Goal: Communication & Community: Ask a question

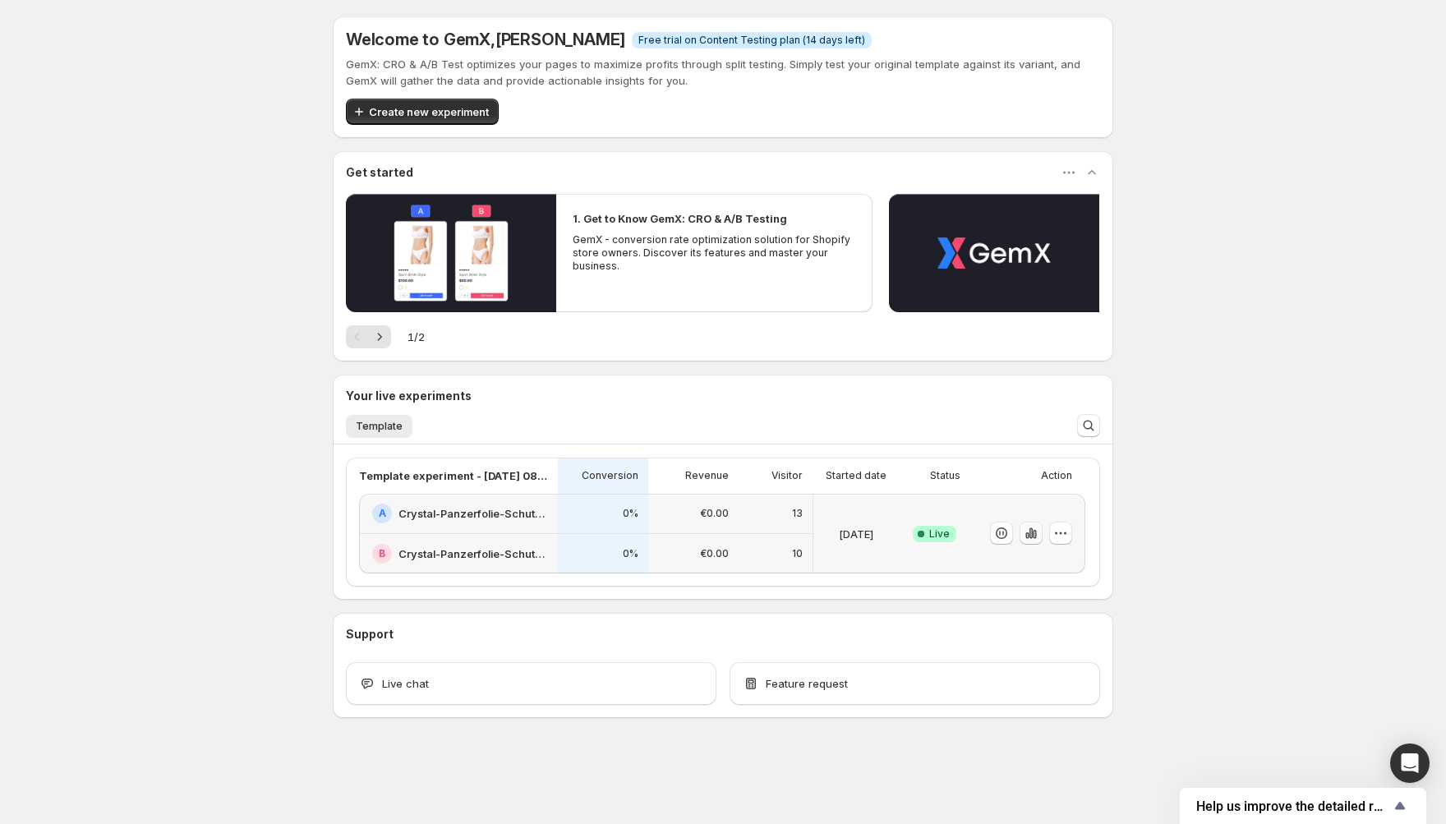
click at [1027, 540] on icon "button" at bounding box center [1031, 533] width 16 height 16
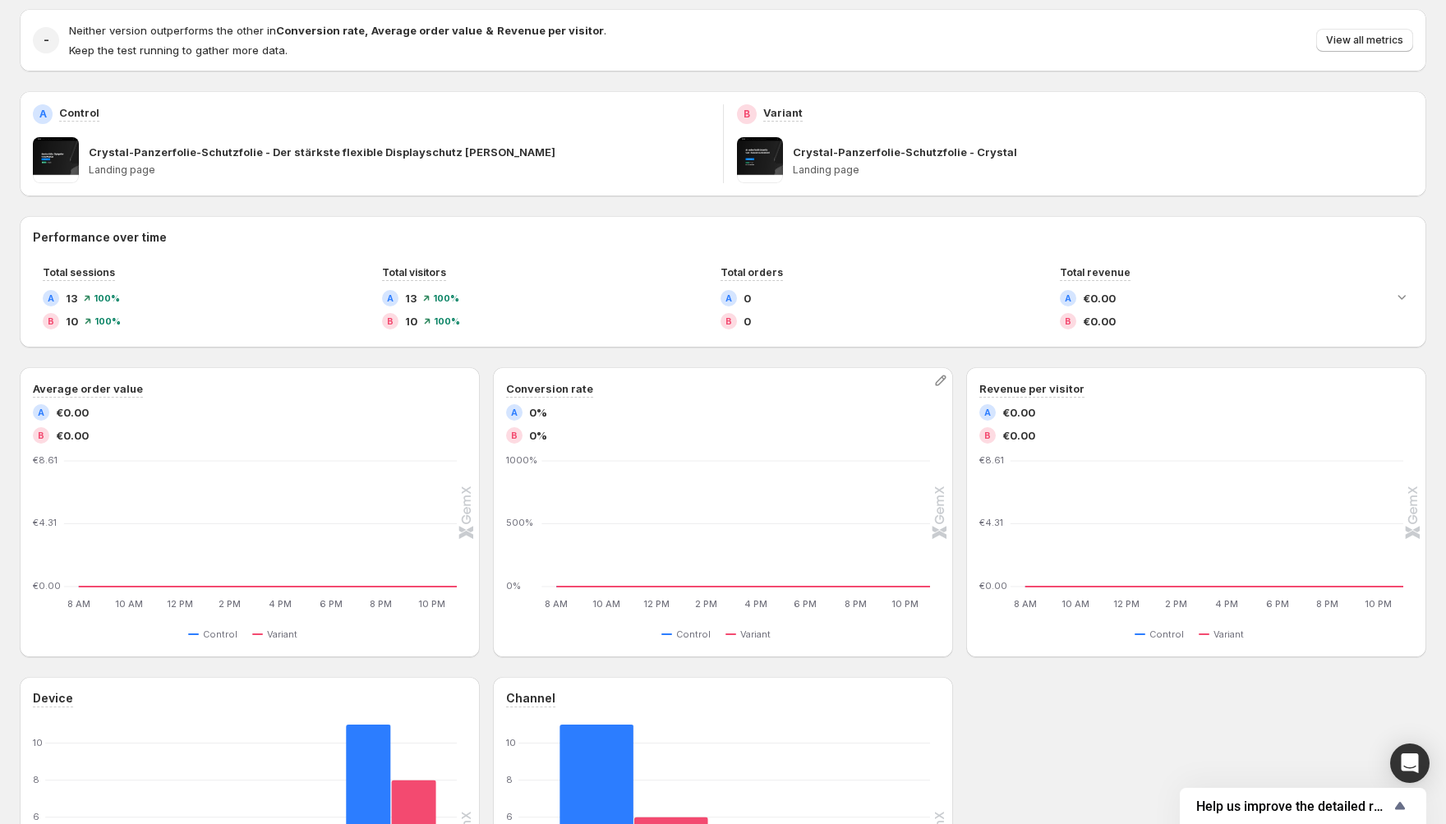
scroll to position [169, 0]
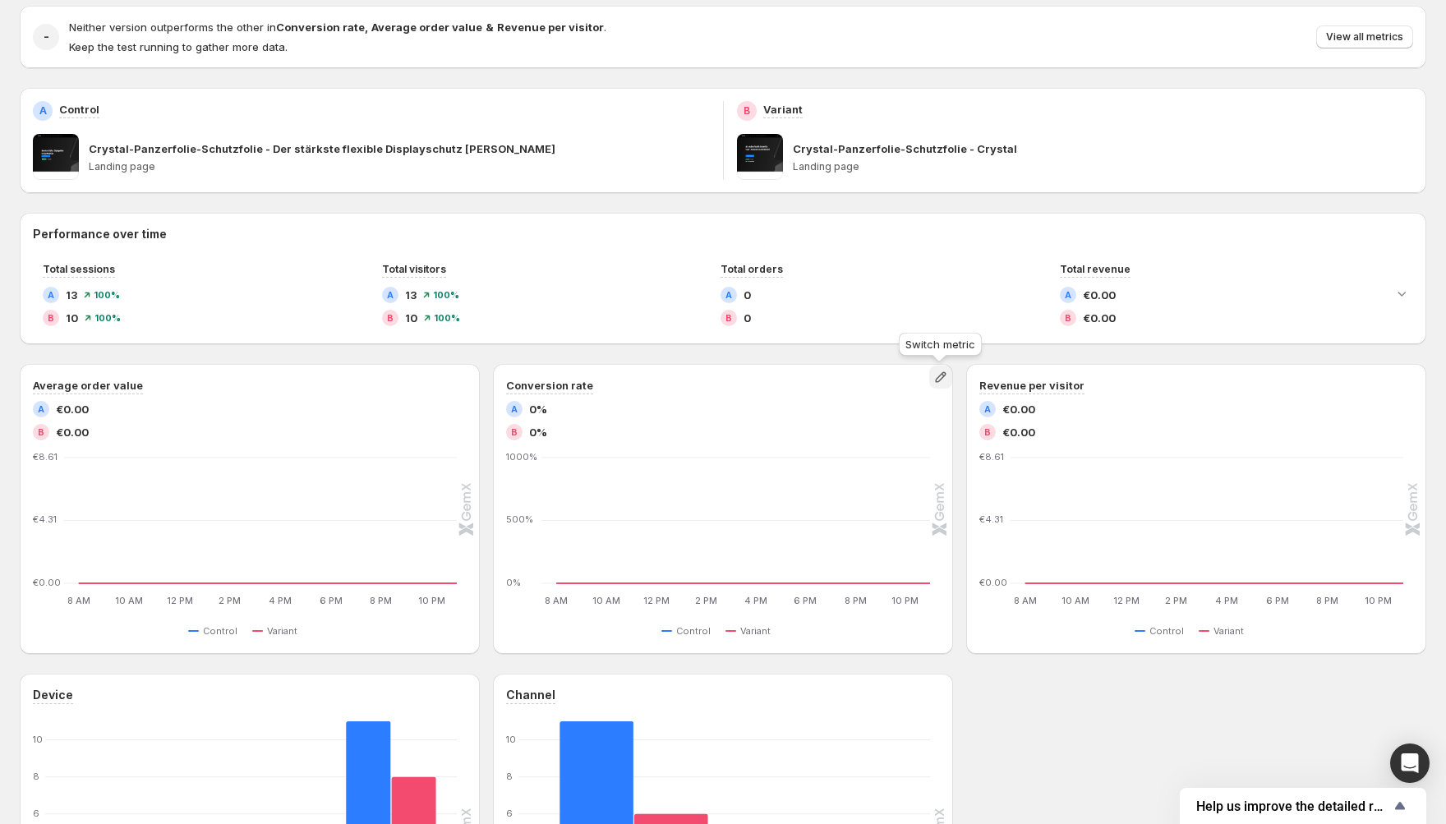
click at [936, 376] on icon "button" at bounding box center [940, 377] width 16 height 16
click at [857, 465] on span "Pageviews" at bounding box center [855, 467] width 56 height 13
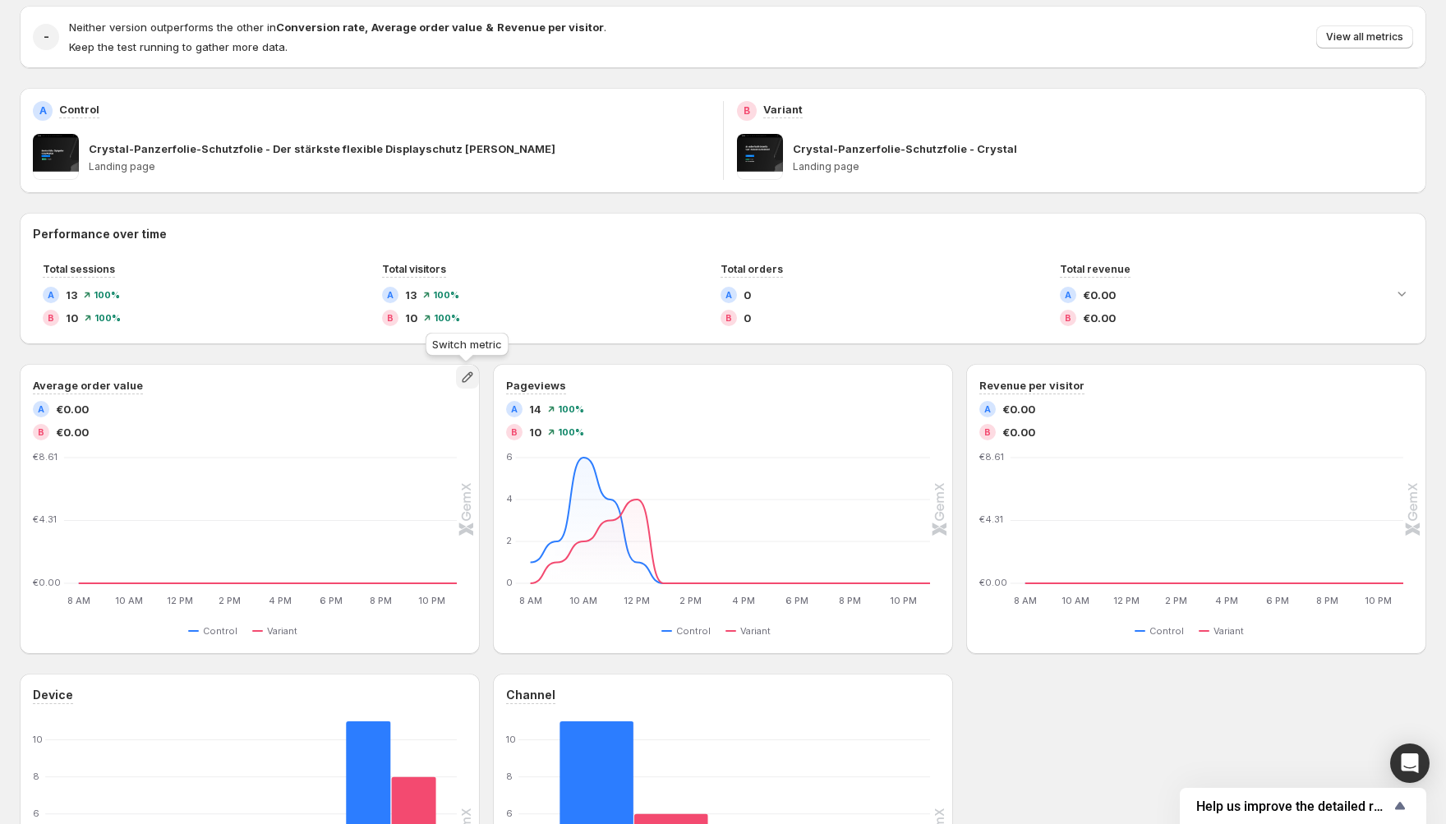
click at [462, 377] on icon "button" at bounding box center [467, 377] width 16 height 16
click at [411, 445] on span "Click-through rate" at bounding box center [467, 439] width 227 height 16
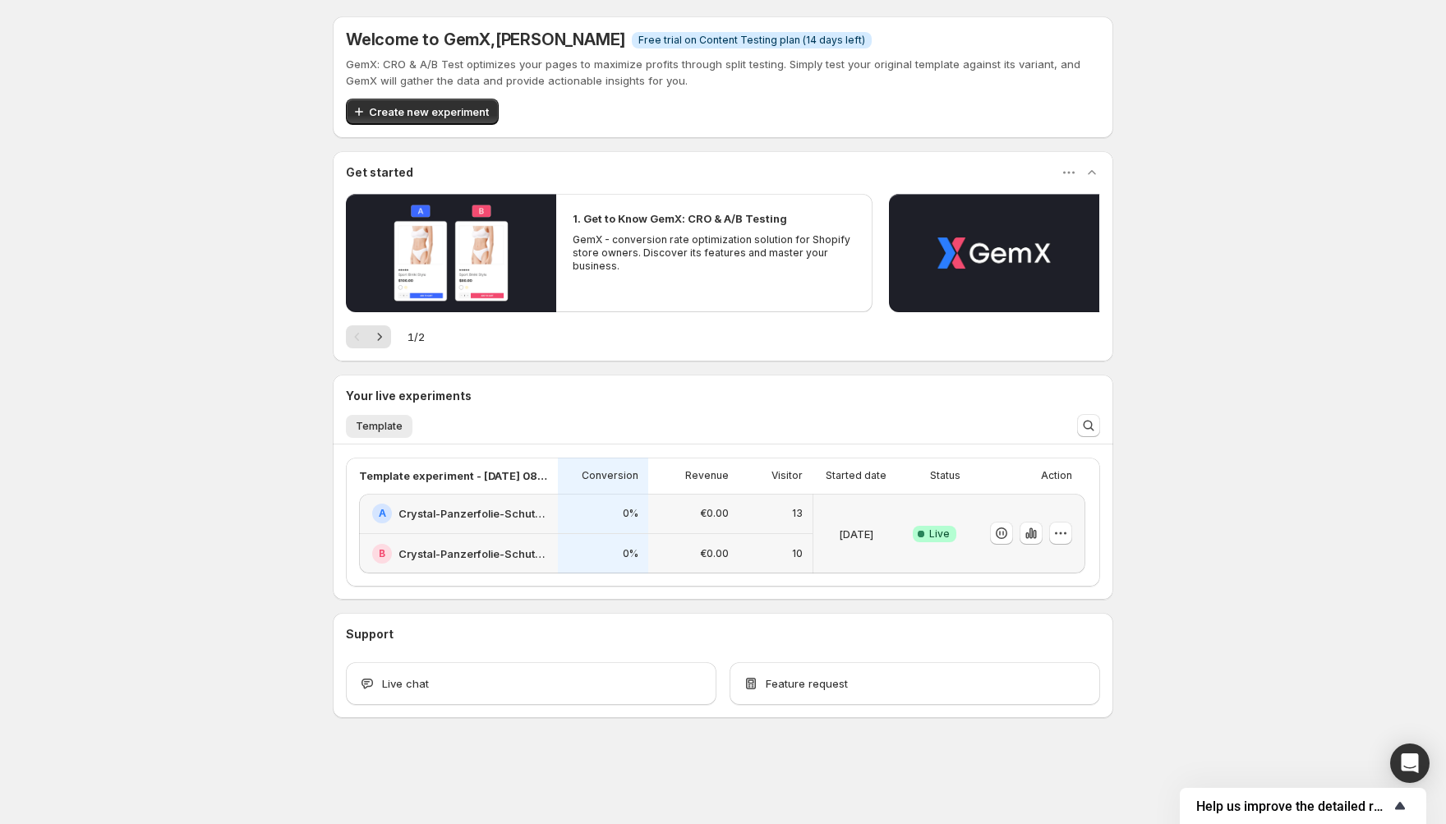
click at [1297, 809] on span "Help us improve the detailed report for A/B campaigns" at bounding box center [1293, 806] width 194 height 16
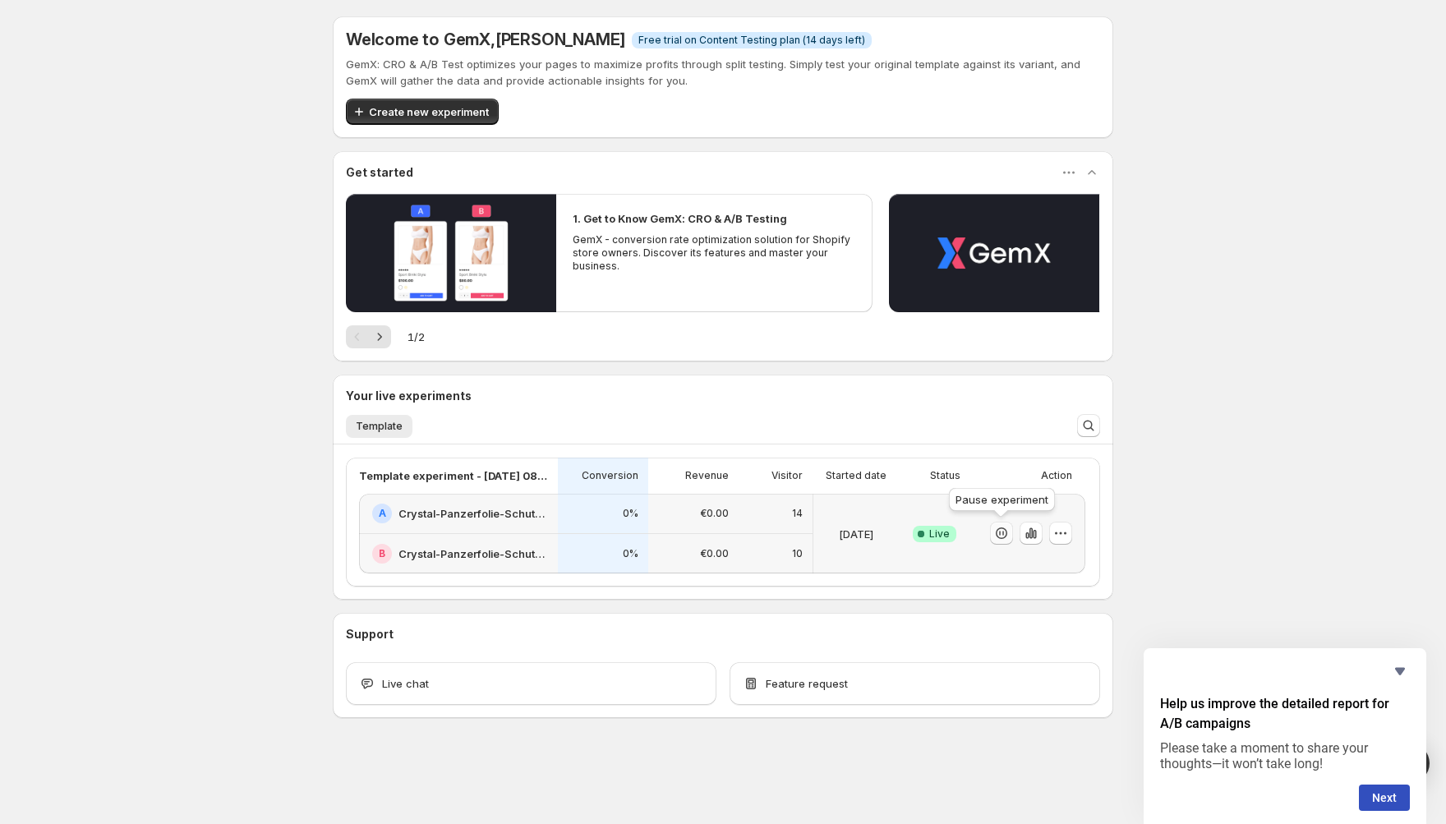
click at [1000, 540] on icon "button" at bounding box center [1001, 533] width 16 height 16
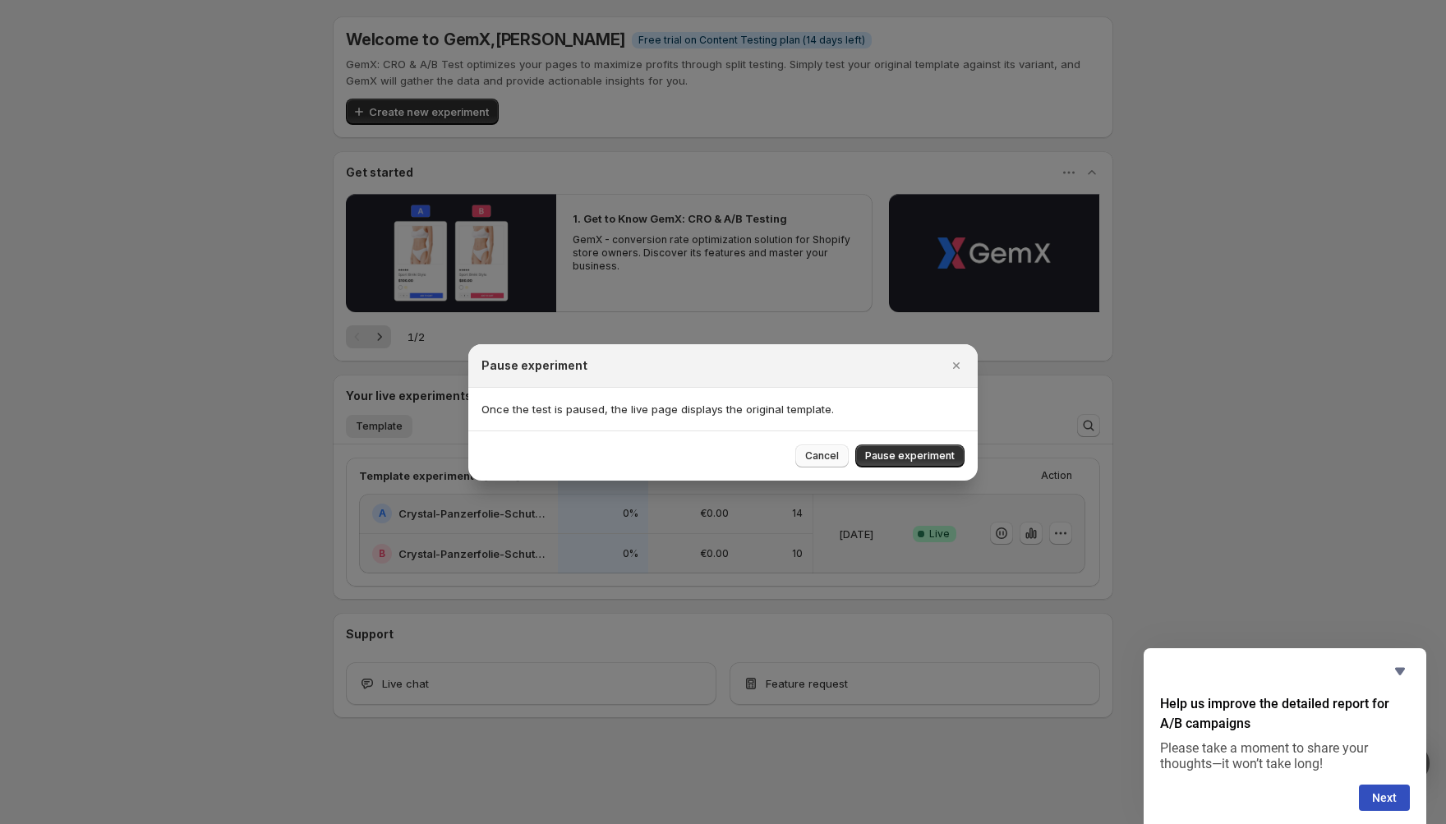
click at [802, 454] on div "Cancel Pause experiment" at bounding box center [722, 455] width 483 height 23
click at [811, 457] on span "Cancel" at bounding box center [822, 455] width 34 height 13
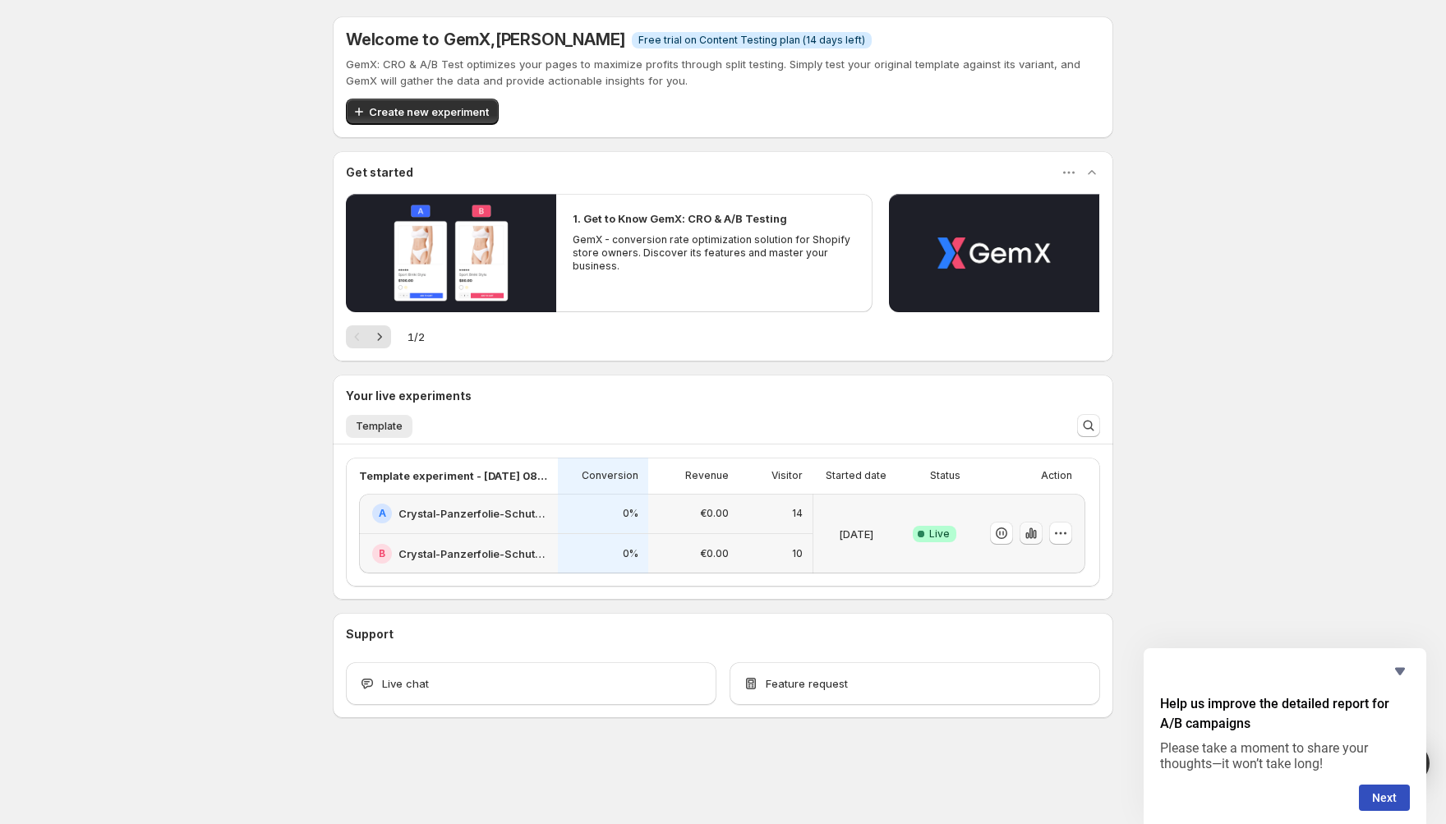
click at [1025, 540] on button "button" at bounding box center [1030, 533] width 23 height 23
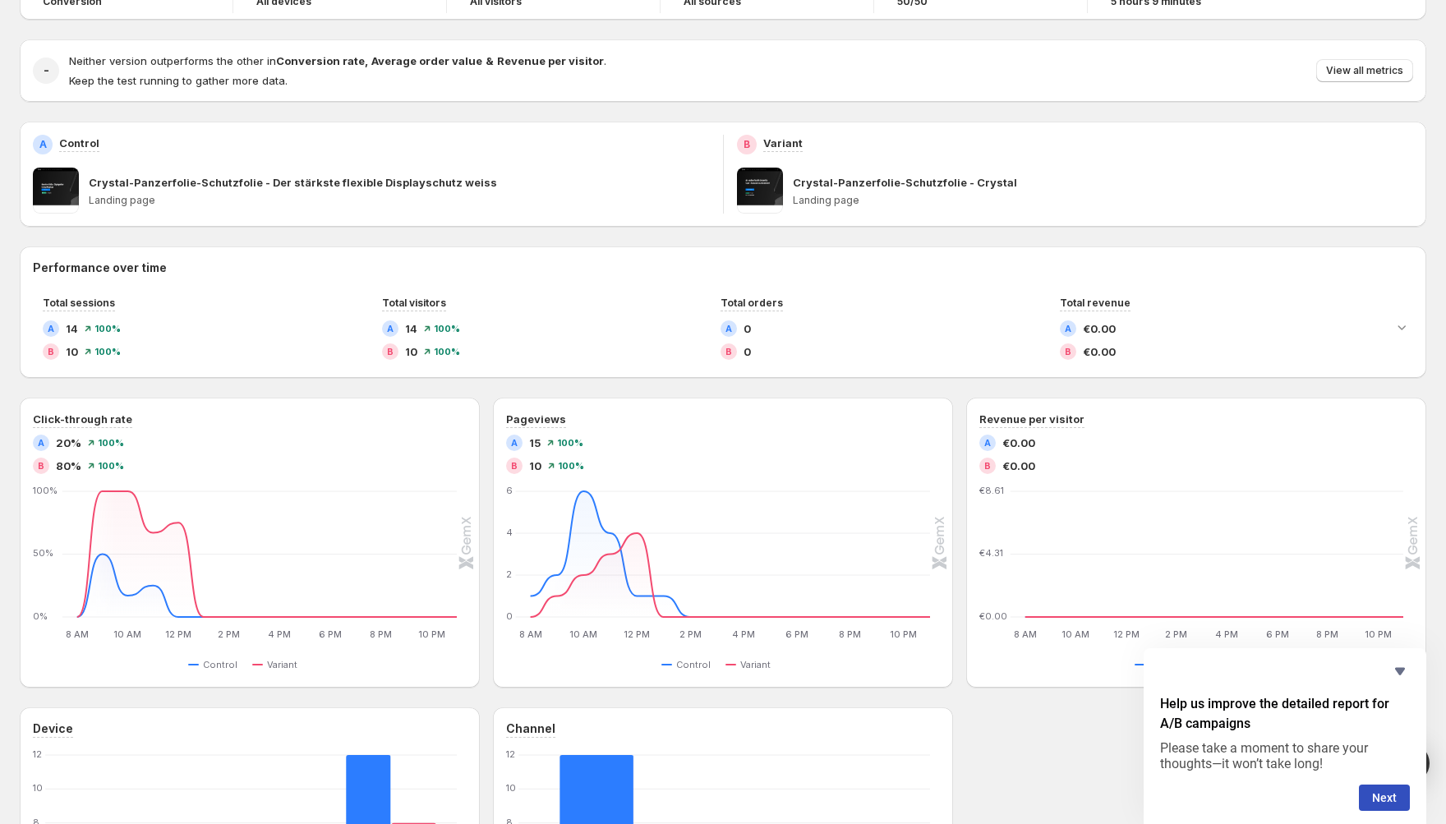
scroll to position [141, 0]
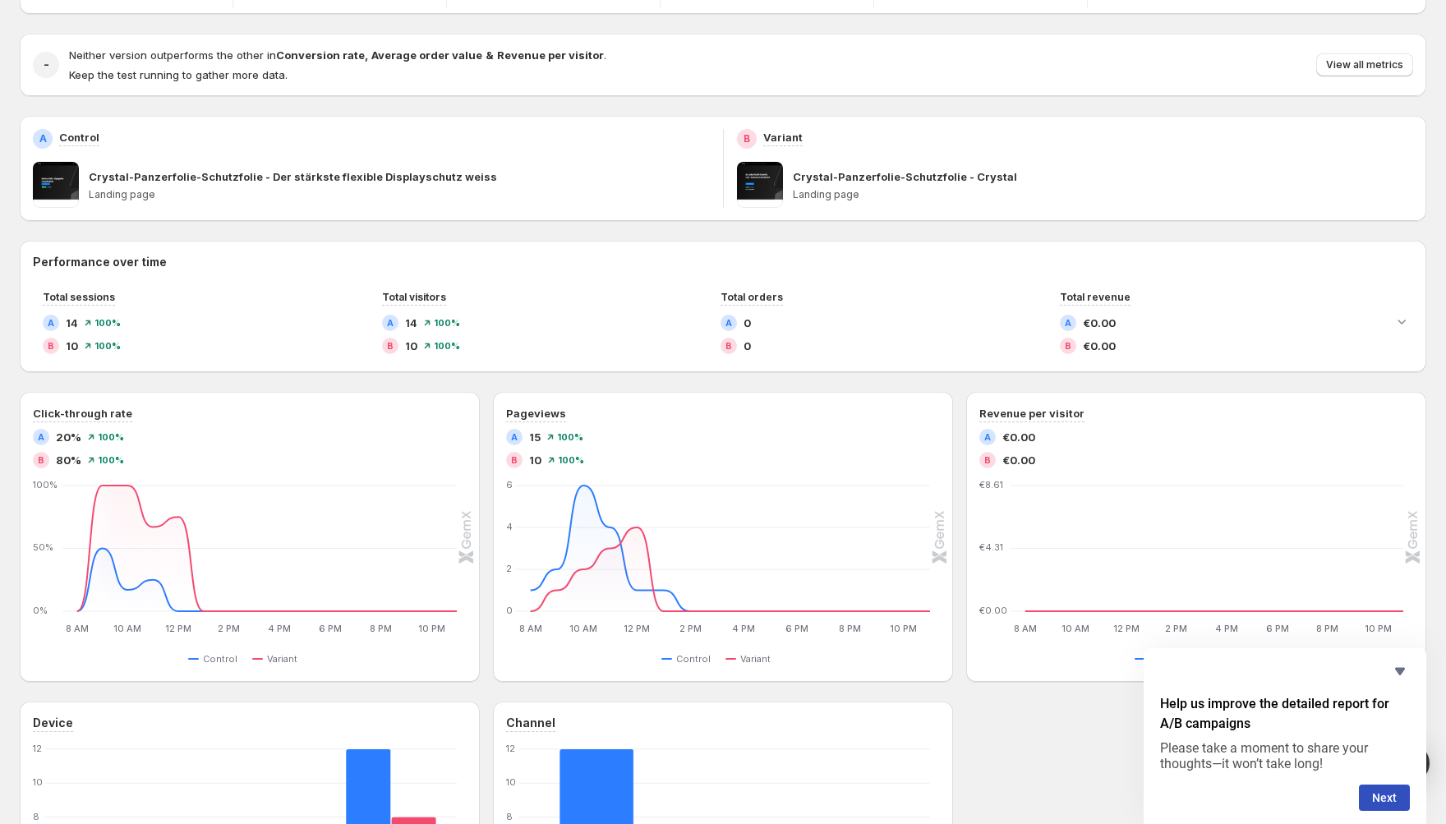
click at [1356, 790] on div "Next" at bounding box center [1285, 797] width 250 height 26
click at [1363, 794] on button "Next" at bounding box center [1383, 797] width 51 height 26
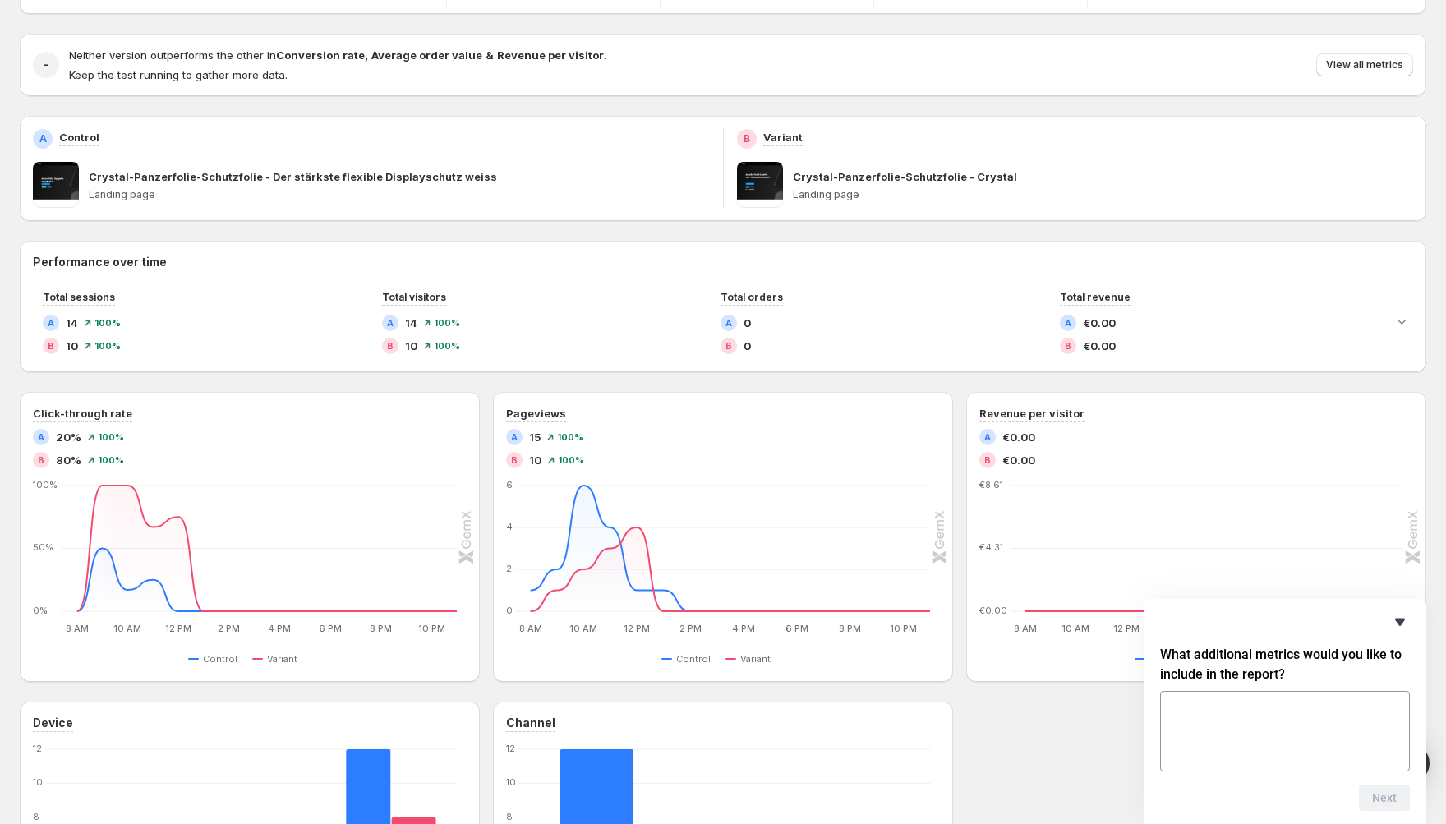
click at [1406, 623] on icon "Hide survey" at bounding box center [1400, 622] width 20 height 20
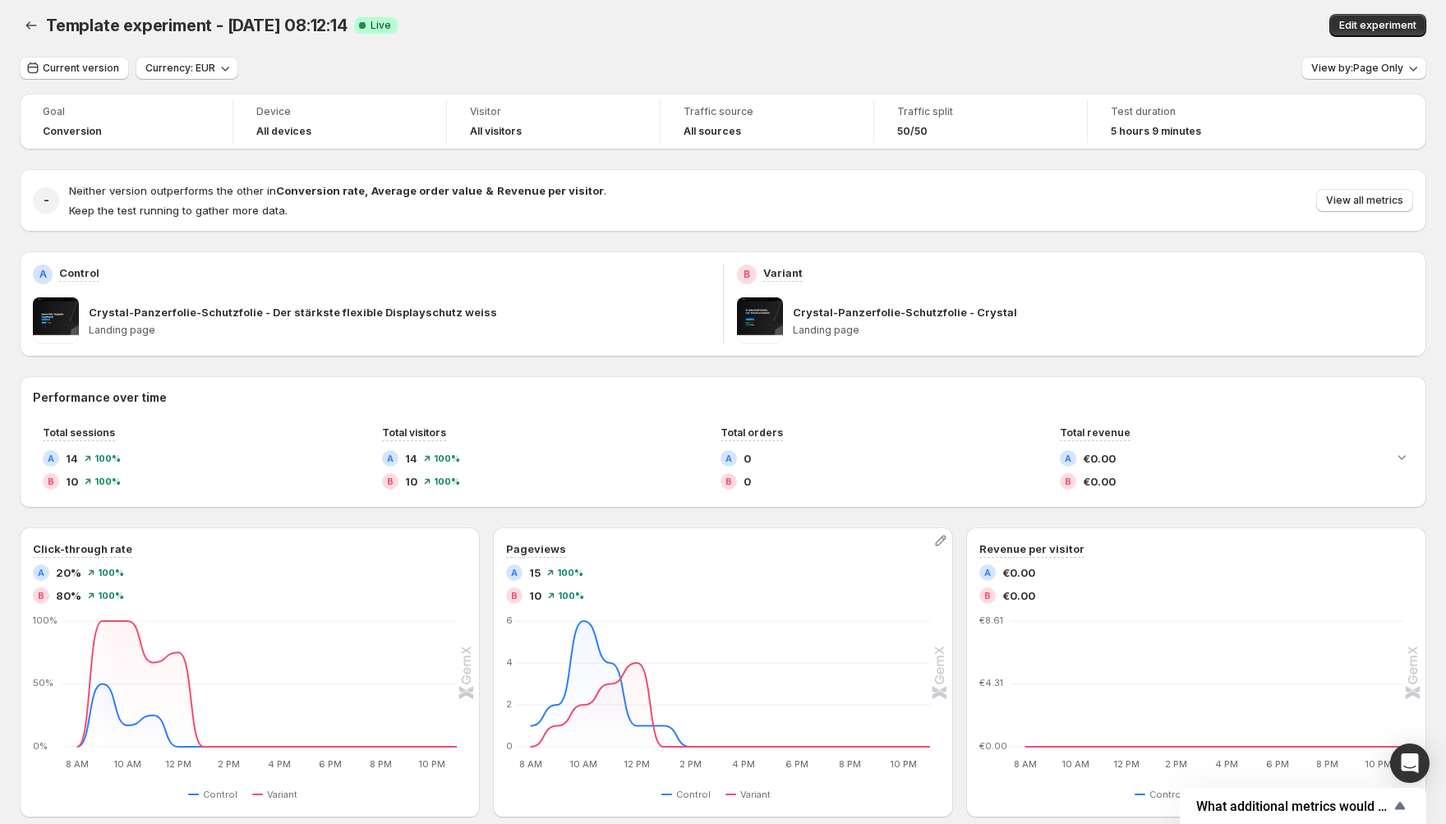
scroll to position [2, 0]
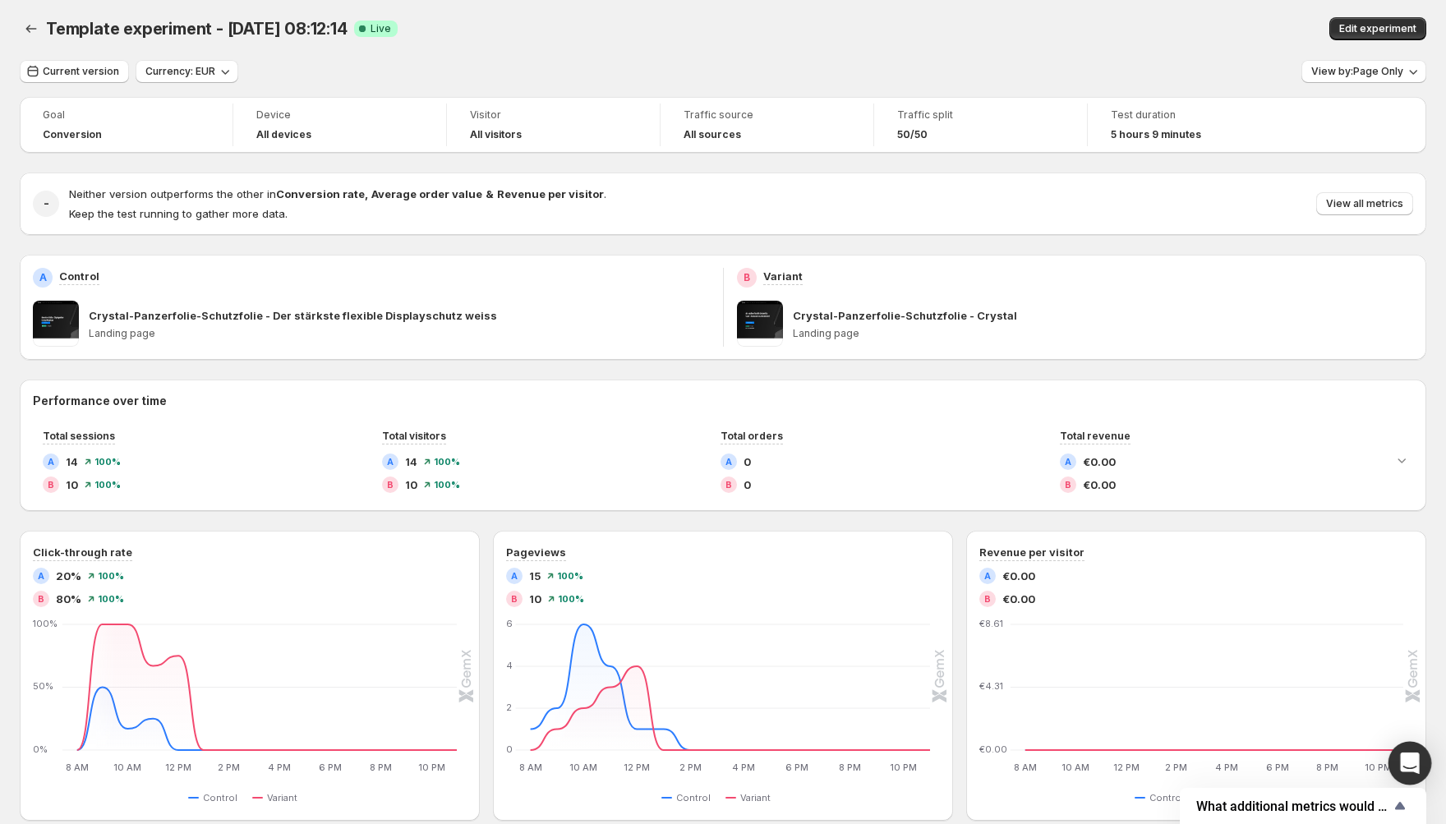
click at [1412, 765] on icon "Open Intercom Messenger" at bounding box center [1409, 762] width 19 height 21
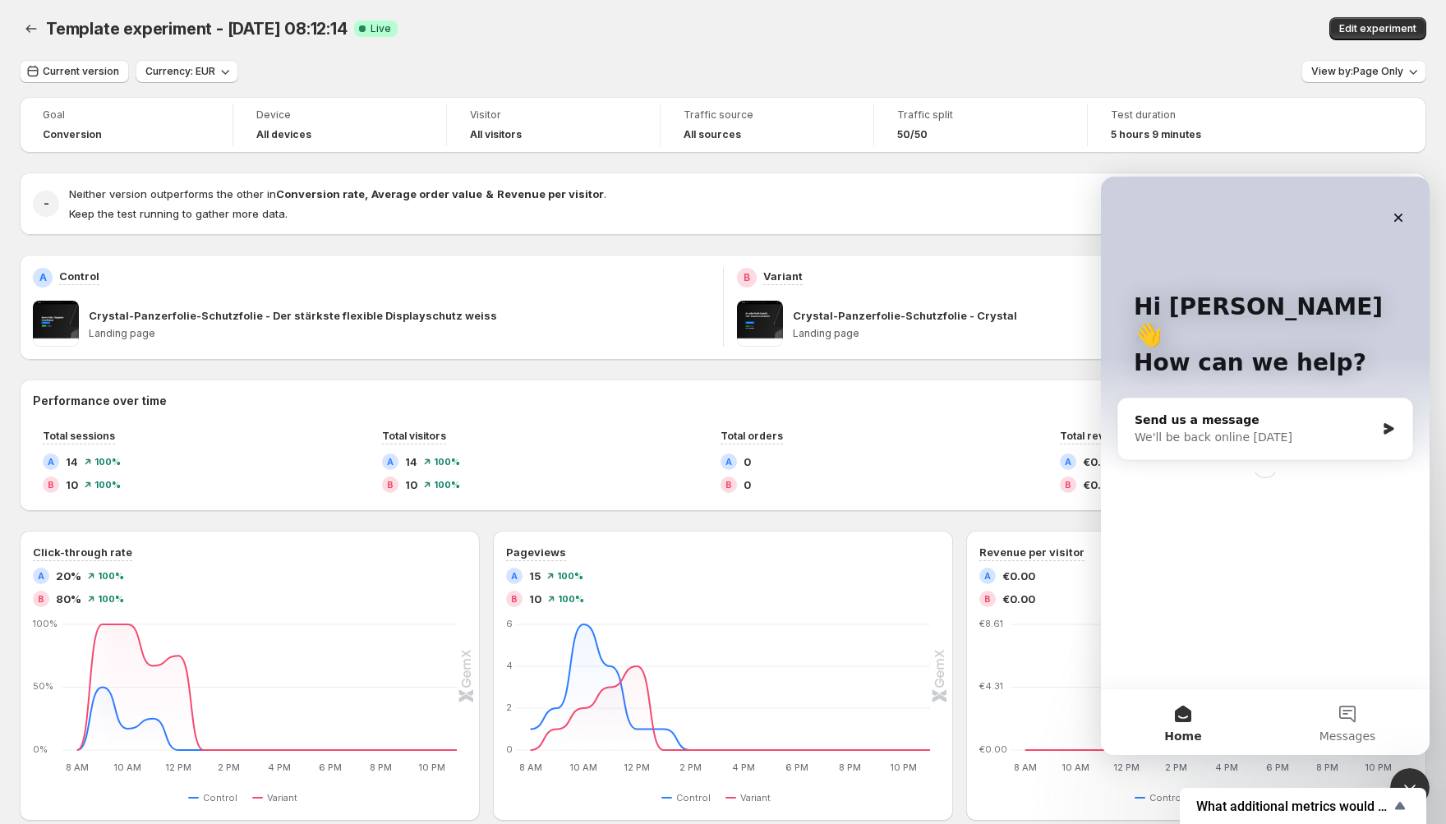
scroll to position [0, 0]
click at [1187, 411] on div "Send us a message" at bounding box center [1254, 419] width 241 height 17
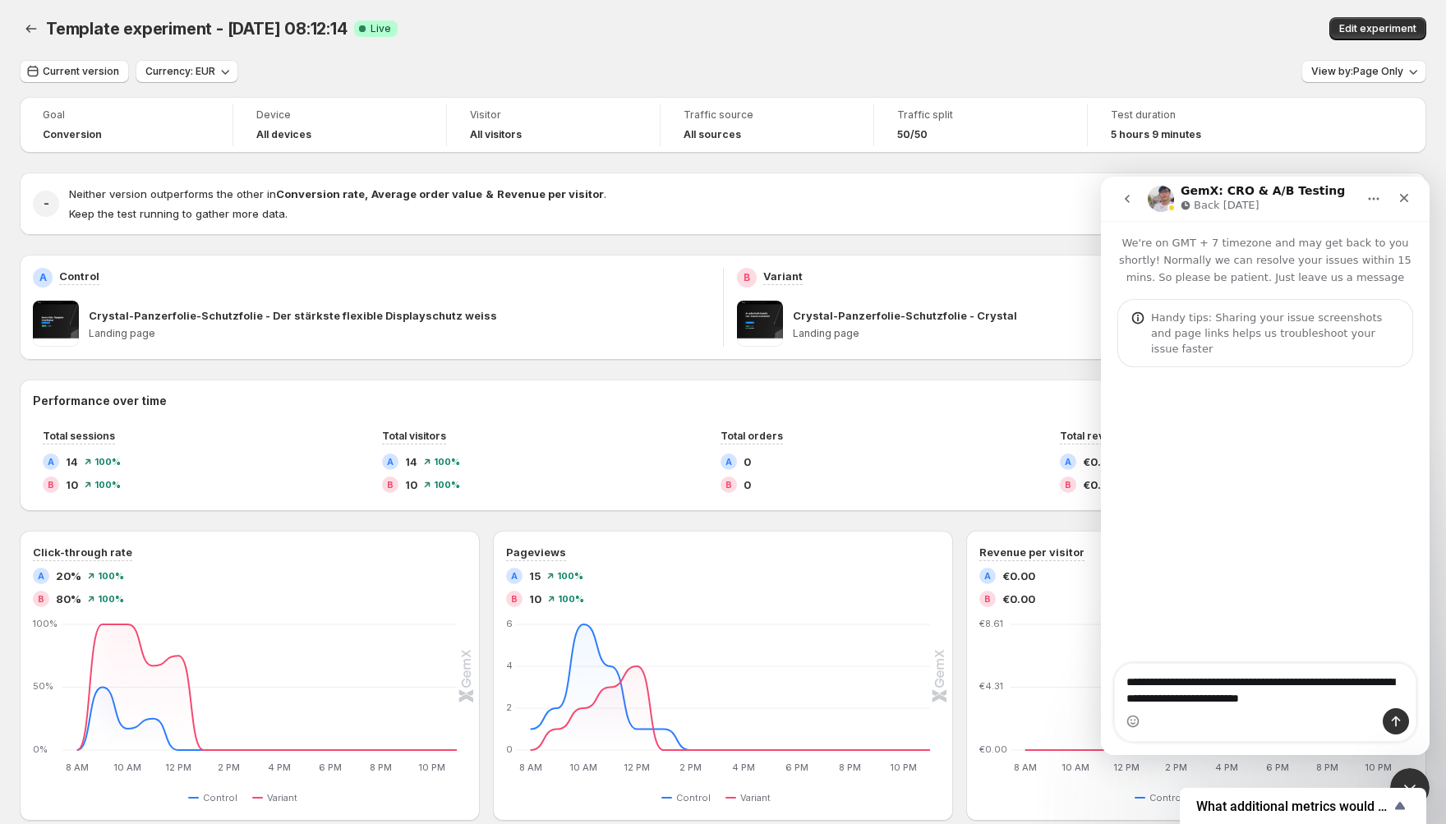
type textarea "**********"
